Goal: Task Accomplishment & Management: Complete application form

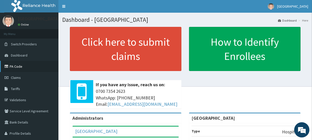
click at [20, 66] on link "PA Code" at bounding box center [29, 66] width 58 height 11
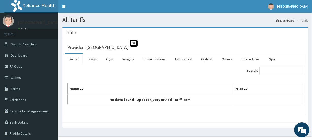
click at [93, 57] on link "Drugs" at bounding box center [92, 59] width 17 height 11
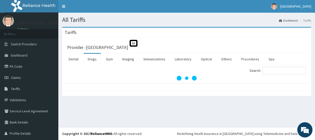
click at [93, 57] on link "Drugs" at bounding box center [92, 59] width 17 height 11
click at [266, 70] on input "Search:" at bounding box center [285, 71] width 44 height 8
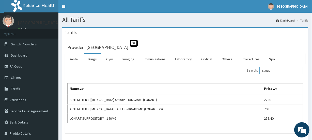
click at [282, 71] on input "LONART" at bounding box center [281, 71] width 44 height 8
type input "L"
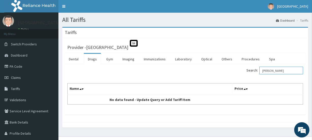
click at [277, 70] on input "ARTHER" at bounding box center [281, 71] width 44 height 8
type input "A"
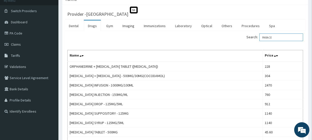
scroll to position [33, 0]
click at [276, 38] on input "PARACE" at bounding box center [281, 38] width 44 height 8
type input "P"
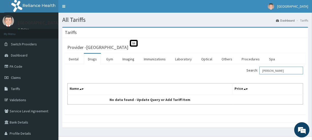
click at [274, 69] on input "ARTHER" at bounding box center [281, 71] width 44 height 8
type input "A"
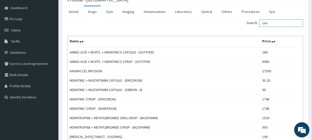
scroll to position [43, 0]
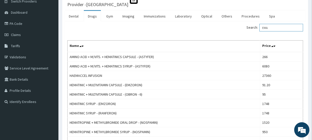
click at [274, 28] on input "EMA" at bounding box center [281, 28] width 44 height 8
type input "E"
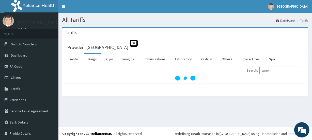
scroll to position [0, 0]
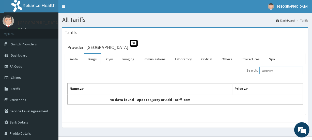
click at [275, 70] on input "ARTHEM" at bounding box center [281, 71] width 44 height 8
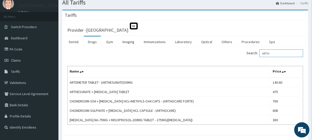
scroll to position [18, 0]
click at [275, 50] on input "ARTH" at bounding box center [281, 53] width 44 height 8
type input "A"
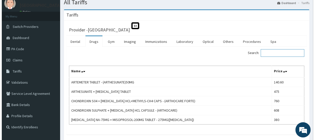
scroll to position [0, 0]
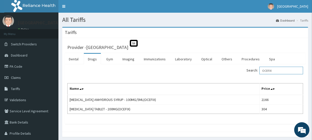
click at [281, 70] on input "OCEFIX" at bounding box center [281, 71] width 44 height 8
type input "O"
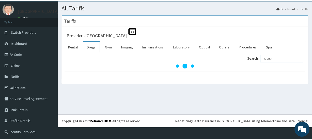
scroll to position [13, 0]
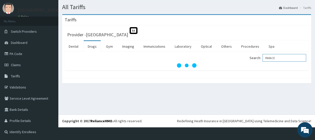
type input "PARACE"
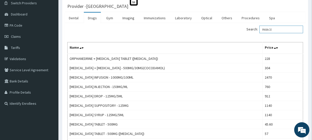
scroll to position [42, 0]
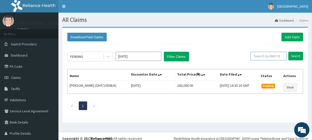
click at [265, 57] on input "text" at bounding box center [268, 56] width 36 height 9
type input "SFA/12274/A"
click at [289, 54] on input "Search" at bounding box center [295, 56] width 15 height 9
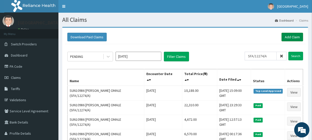
click at [293, 36] on link "Add Claim" at bounding box center [292, 37] width 22 height 9
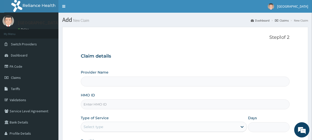
click at [93, 106] on input "HMO ID" at bounding box center [185, 104] width 208 height 10
paste input "SFA/12274/A"
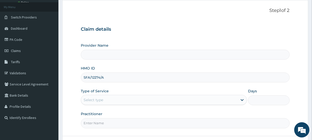
scroll to position [55, 0]
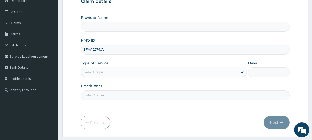
type input "SFA/12274/A"
click at [105, 71] on div "Select type" at bounding box center [159, 72] width 156 height 8
type input "1"
type input "[GEOGRAPHIC_DATA]"
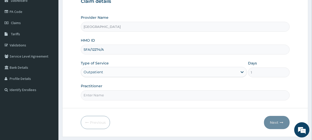
click at [112, 96] on input "Practitioner" at bounding box center [185, 95] width 208 height 10
type input "OMALE"
click at [274, 122] on button "Next" at bounding box center [277, 122] width 26 height 13
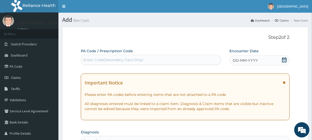
click at [116, 58] on div "Enter Code(Secondary Care Only)" at bounding box center [113, 59] width 60 height 5
paste input "PA/29B184"
type input "PA/29B184"
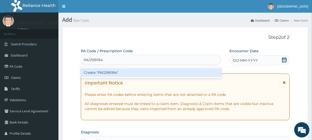
click at [116, 70] on div "Create "PA/29B184"" at bounding box center [151, 72] width 140 height 9
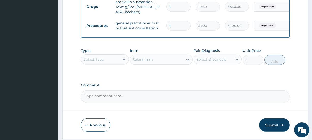
scroll to position [229, 0]
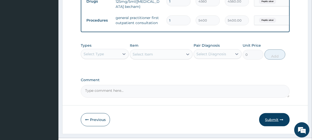
click at [271, 121] on button "Submit" at bounding box center [274, 119] width 30 height 13
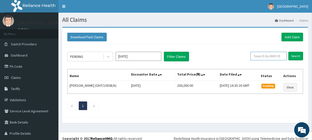
click at [261, 56] on input "text" at bounding box center [268, 56] width 36 height 9
paste input "PA/29B184"
type input "P"
click at [293, 55] on input "Search" at bounding box center [295, 56] width 15 height 9
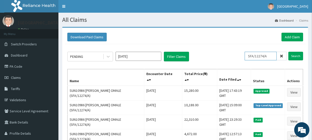
click at [271, 56] on input "SFA/12274/A" at bounding box center [260, 56] width 32 height 9
type input "S"
paste input "SRS/10140/A"
click at [295, 56] on input "Search" at bounding box center [295, 56] width 15 height 9
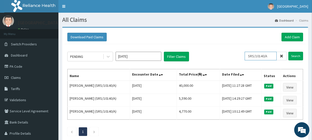
click at [270, 56] on input "SRS/10140/A" at bounding box center [260, 56] width 32 height 9
type input "S"
paste input "ALP/10029/A"
type input "ALP/10029/A"
click at [293, 56] on input "Search" at bounding box center [295, 56] width 15 height 9
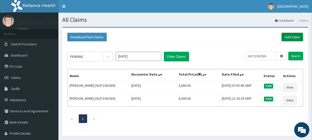
click at [291, 37] on link "Add Claim" at bounding box center [292, 37] width 22 height 9
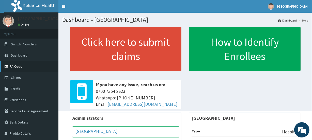
click at [23, 66] on link "PA Code" at bounding box center [29, 66] width 58 height 11
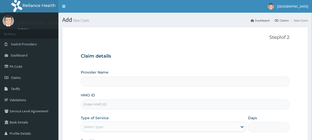
click at [94, 105] on input "HMO ID" at bounding box center [185, 104] width 208 height 10
paste input "ALP/10029/A"
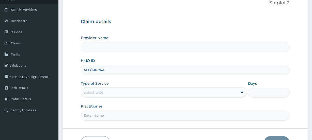
scroll to position [68, 0]
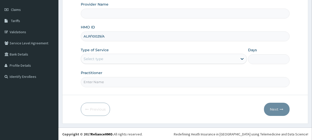
type input "ALP/10029/A"
click at [102, 58] on div "Select type" at bounding box center [93, 58] width 20 height 5
click at [95, 85] on input "Practitioner" at bounding box center [185, 82] width 208 height 10
type input "EV"
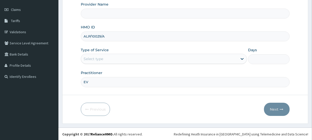
type input "[GEOGRAPHIC_DATA]"
type input "EVELYN"
click at [102, 58] on div "Select type" at bounding box center [93, 58] width 20 height 5
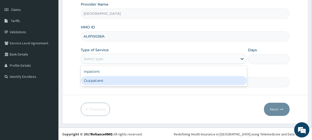
click at [97, 82] on div "Outpatient" at bounding box center [164, 80] width 166 height 9
type input "1"
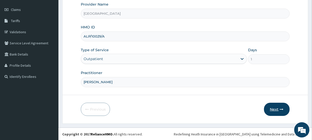
click at [272, 109] on button "Next" at bounding box center [277, 109] width 26 height 13
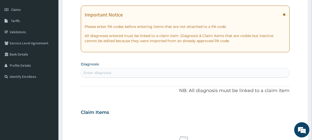
scroll to position [0, 0]
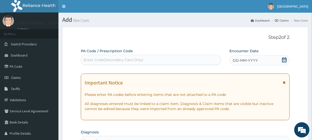
click at [97, 57] on div "Enter Code(Secondary Care Only)" at bounding box center [151, 60] width 140 height 8
paste input "PA/EA8178"
type input "PA/EA8178"
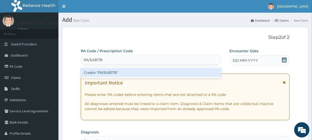
click at [110, 72] on div "Create "PA/EA8178"" at bounding box center [151, 72] width 140 height 9
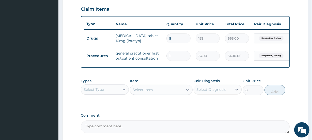
scroll to position [223, 0]
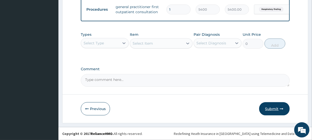
click at [272, 108] on button "Submit" at bounding box center [274, 108] width 30 height 13
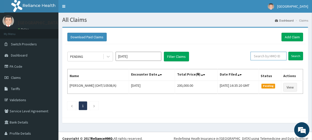
click at [264, 58] on input "text" at bounding box center [268, 56] width 36 height 9
paste input "PA/EA8178"
click at [292, 55] on input "Search" at bounding box center [295, 56] width 15 height 9
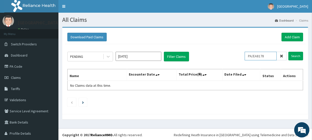
click at [266, 56] on input "PA/EA8178" at bounding box center [260, 56] width 32 height 9
type input "P"
click at [291, 56] on input "Search" at bounding box center [295, 56] width 15 height 9
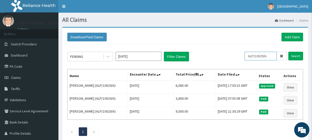
click at [270, 57] on input "ALP/10029/A" at bounding box center [260, 56] width 32 height 9
type input "ALP/10029/B"
click at [295, 55] on input "Search" at bounding box center [295, 56] width 15 height 9
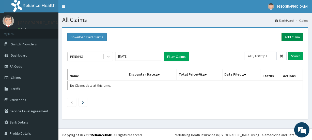
click at [287, 36] on link "Add Claim" at bounding box center [292, 37] width 22 height 9
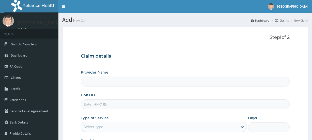
type input "[GEOGRAPHIC_DATA]"
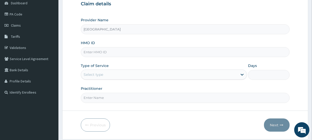
scroll to position [54, 0]
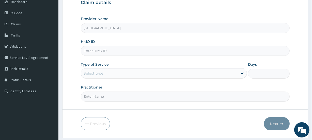
click at [103, 48] on input "HMO ID" at bounding box center [185, 51] width 208 height 10
paste input "PA/EA8178"
type input "P"
type input "ALP/10029/B"
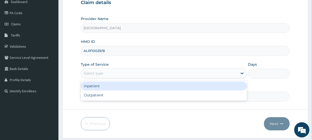
click at [98, 73] on div "Select type" at bounding box center [93, 73] width 20 height 5
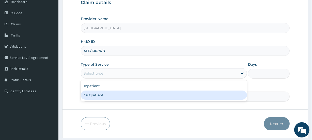
click at [96, 94] on div "Outpatient" at bounding box center [164, 95] width 166 height 9
type input "1"
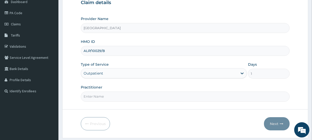
click at [96, 95] on input "Practitioner" at bounding box center [185, 97] width 208 height 10
type input "MICHELLE"
click at [271, 119] on button "Next" at bounding box center [277, 123] width 26 height 13
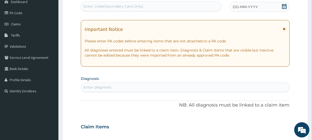
scroll to position [0, 0]
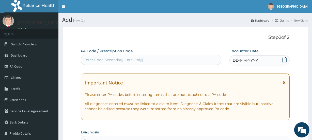
click at [117, 58] on div "Enter Code(Secondary Care Only)" at bounding box center [113, 59] width 60 height 5
paste input "PA/B48926"
type input "PA/B48926"
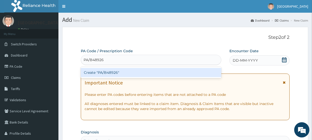
click at [119, 72] on div "Create "PA/B48926"" at bounding box center [151, 72] width 140 height 9
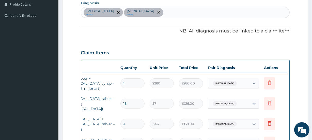
scroll to position [118, 0]
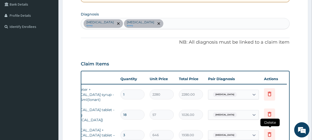
click at [270, 131] on icon at bounding box center [269, 134] width 6 height 6
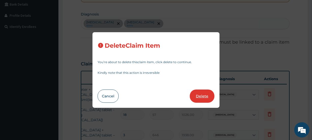
click at [206, 96] on button "Delete" at bounding box center [202, 96] width 25 height 13
type input "5"
type input "30.4"
type input "152.00"
type input "1"
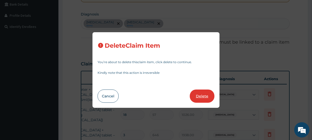
type input "7200"
type input "7200.00"
type input "5400"
type input "5400.00"
type input "2880"
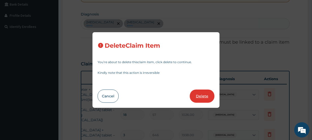
type input "2880.00"
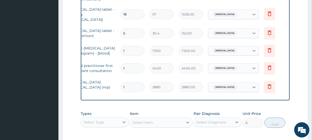
scroll to position [296, 0]
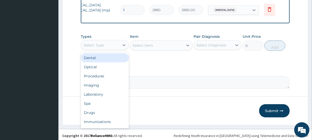
click at [96, 44] on div "Select Type" at bounding box center [93, 45] width 20 height 5
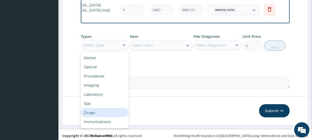
click at [92, 108] on div "Drugs" at bounding box center [105, 112] width 48 height 9
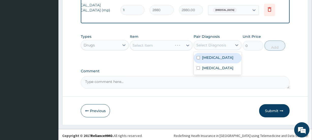
click at [210, 43] on div "Select Diagnosis" at bounding box center [211, 45] width 30 height 5
click at [209, 56] on label "Malaria" at bounding box center [217, 57] width 31 height 5
checkbox input "true"
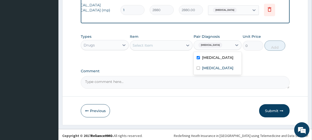
click at [143, 43] on div "Select Item" at bounding box center [142, 45] width 20 height 5
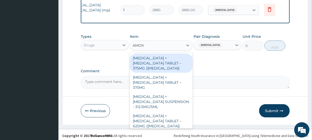
type input "AMOXI"
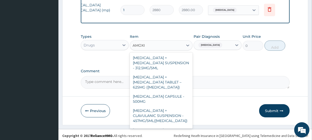
scroll to position [40, 0]
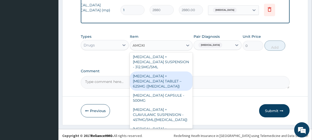
click at [170, 75] on div "AMOXICILLIN + CLAVULANIC ACID TABLET – 625MG (AUGMENTIN)" at bounding box center [161, 81] width 62 height 19
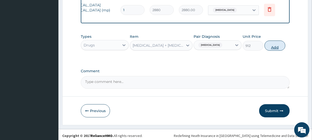
click at [272, 45] on button "Add" at bounding box center [274, 46] width 21 height 10
type input "0"
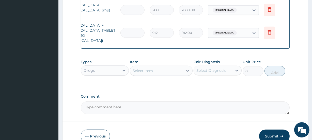
click at [130, 28] on input "1" at bounding box center [132, 33] width 24 height 10
type input "2"
type input "1824.00"
type input "3"
type input "2736.00"
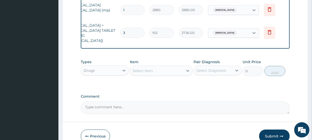
type input "4"
type input "3648.00"
type input "5"
type input "4560.00"
type input "6"
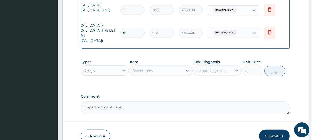
type input "5472.00"
type input "7"
type input "6384.00"
type input "8"
type input "7296.00"
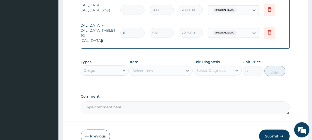
type input "9"
type input "8208.00"
type input "10"
type input "9120.00"
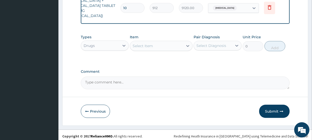
scroll to position [321, 0]
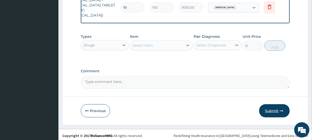
click at [273, 109] on button "Submit" at bounding box center [274, 110] width 30 height 13
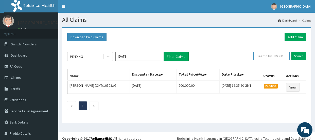
click at [272, 56] on input "text" at bounding box center [272, 56] width 36 height 9
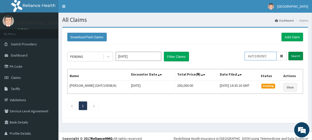
type input "ALP/10029/C"
click at [291, 55] on input "Search" at bounding box center [295, 56] width 15 height 9
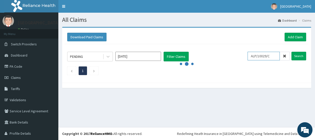
click at [270, 55] on input "ALP/10029/C" at bounding box center [264, 56] width 32 height 9
drag, startPoint x: 270, startPoint y: 55, endPoint x: 248, endPoint y: 57, distance: 21.9
click at [248, 57] on input "ALP/10029/C" at bounding box center [264, 56] width 32 height 9
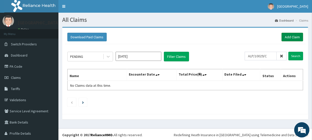
click at [285, 36] on link "Add Claim" at bounding box center [292, 37] width 22 height 9
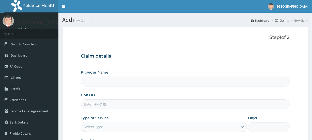
click at [97, 104] on input "HMO ID" at bounding box center [185, 104] width 208 height 10
paste input "ALP/10029/C"
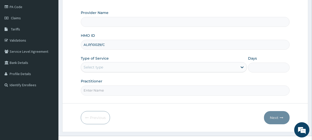
scroll to position [58, 0]
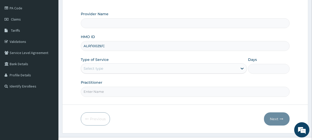
type input "ALP/10029/C"
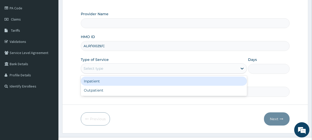
click at [103, 68] on div "Select type" at bounding box center [93, 68] width 20 height 5
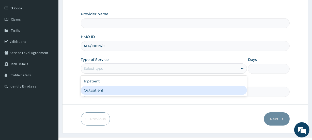
click at [98, 90] on div "Outpatient" at bounding box center [164, 90] width 166 height 9
type input "1"
type input "[GEOGRAPHIC_DATA]"
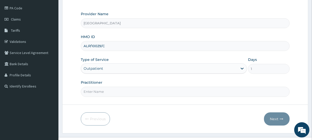
click at [97, 90] on input "Practitioner" at bounding box center [185, 92] width 208 height 10
type input "CECILLA"
click at [272, 116] on button "Next" at bounding box center [277, 118] width 26 height 13
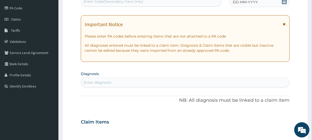
click at [117, 3] on div "Enter Code(Secondary Care Only)" at bounding box center [113, 1] width 60 height 5
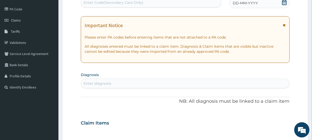
paste input "PA/5DC700"
type input "PA/5DC700"
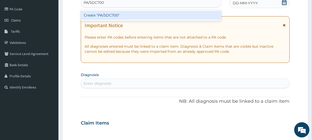
click at [119, 13] on div "Create "PA/5DC700"" at bounding box center [151, 15] width 140 height 9
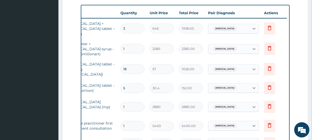
scroll to position [189, 0]
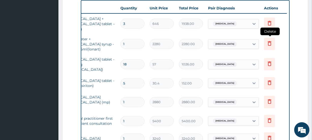
click at [268, 28] on span "Delete" at bounding box center [269, 32] width 19 height 8
click at [268, 22] on icon at bounding box center [269, 23] width 6 height 6
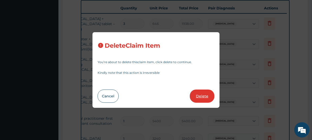
click at [202, 95] on button "Delete" at bounding box center [202, 96] width 25 height 13
type input "1"
type input "2280"
type input "2280.00"
type input "18"
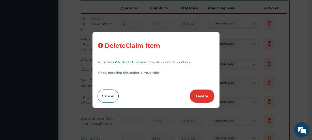
type input "57"
type input "1026.00"
type input "5"
type input "30.4"
type input "152.00"
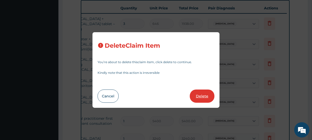
type input "1"
type input "2880"
type input "2880.00"
type input "5400"
type input "5400.00"
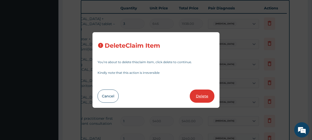
type input "3240"
type input "3240.00"
type input "7200"
type input "7200.00"
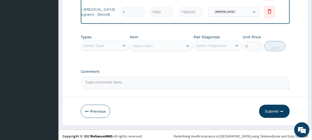
scroll to position [313, 0]
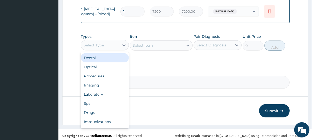
click at [101, 41] on div "Select Type" at bounding box center [100, 45] width 38 height 8
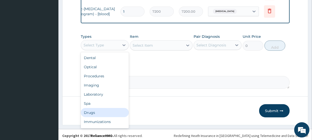
click at [94, 108] on div "Drugs" at bounding box center [105, 112] width 48 height 9
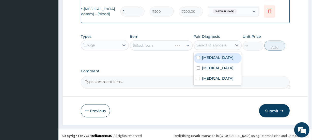
click at [205, 43] on div "Select Diagnosis" at bounding box center [211, 45] width 30 height 5
click at [207, 56] on label "Malaria" at bounding box center [217, 57] width 31 height 5
checkbox input "true"
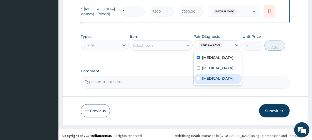
click at [153, 42] on div "Select Item" at bounding box center [156, 45] width 53 height 8
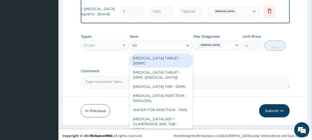
type input "6"
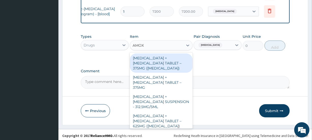
type input "AMOXI"
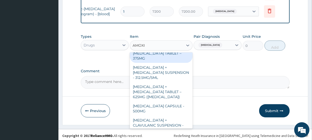
scroll to position [31, 0]
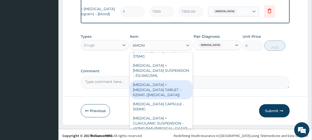
click at [168, 81] on div "AMOXICILLIN + CLAVULANIC ACID TABLET – 625MG (AUGMENTIN)" at bounding box center [161, 89] width 62 height 19
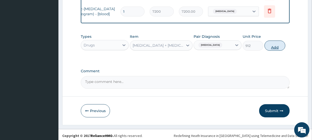
click at [274, 44] on button "Add" at bounding box center [274, 46] width 21 height 10
type input "0"
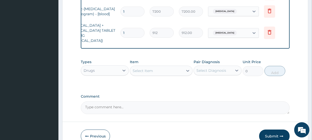
click at [131, 28] on input "1" at bounding box center [132, 33] width 24 height 10
type input "2"
type input "1824.00"
type input "3"
type input "2736.00"
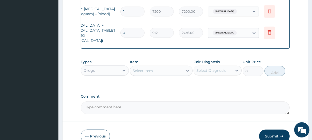
type input "4"
type input "3648.00"
type input "5"
type input "4560.00"
type input "6"
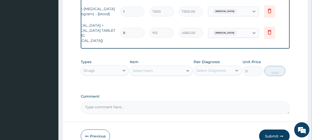
type input "5472.00"
type input "7"
type input "6384.00"
type input "8"
type input "7296.00"
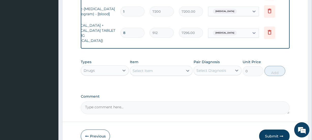
type input "9"
type input "8208.00"
type input "10"
type input "9120.00"
click at [272, 135] on button "Submit" at bounding box center [274, 136] width 30 height 13
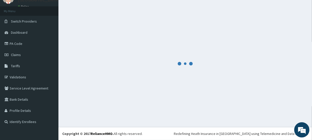
scroll to position [23, 0]
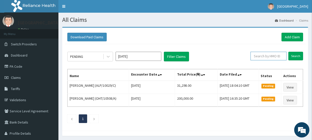
click at [275, 56] on input "text" at bounding box center [268, 56] width 36 height 9
paste input "ALP/10029/C"
click at [292, 56] on input "Search" at bounding box center [295, 56] width 15 height 9
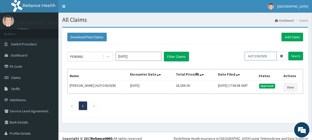
click at [268, 56] on input "ALP/10029/B" at bounding box center [260, 56] width 32 height 9
type input "A"
click at [292, 55] on input "Search" at bounding box center [295, 56] width 15 height 9
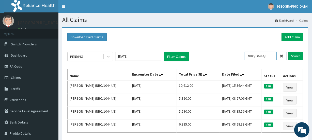
click at [271, 56] on input "NBC/10444/E" at bounding box center [260, 56] width 32 height 9
drag, startPoint x: 271, startPoint y: 56, endPoint x: 249, endPoint y: 57, distance: 22.4
click at [249, 57] on input "NBC/10444/E" at bounding box center [260, 56] width 32 height 9
click at [271, 55] on input "NBC/10444/E" at bounding box center [260, 56] width 32 height 9
type input "N"
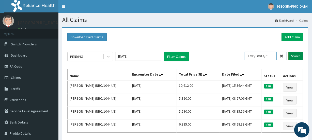
type input "FMP/10014/C"
click at [296, 55] on input "Search" at bounding box center [295, 56] width 15 height 9
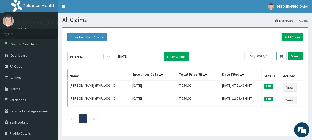
click at [271, 56] on input "FMP/10014/C" at bounding box center [260, 56] width 32 height 9
drag, startPoint x: 271, startPoint y: 56, endPoint x: 249, endPoint y: 56, distance: 22.1
click at [249, 56] on input "FMP/10014/C" at bounding box center [260, 56] width 32 height 9
